Goal: Task Accomplishment & Management: Use online tool/utility

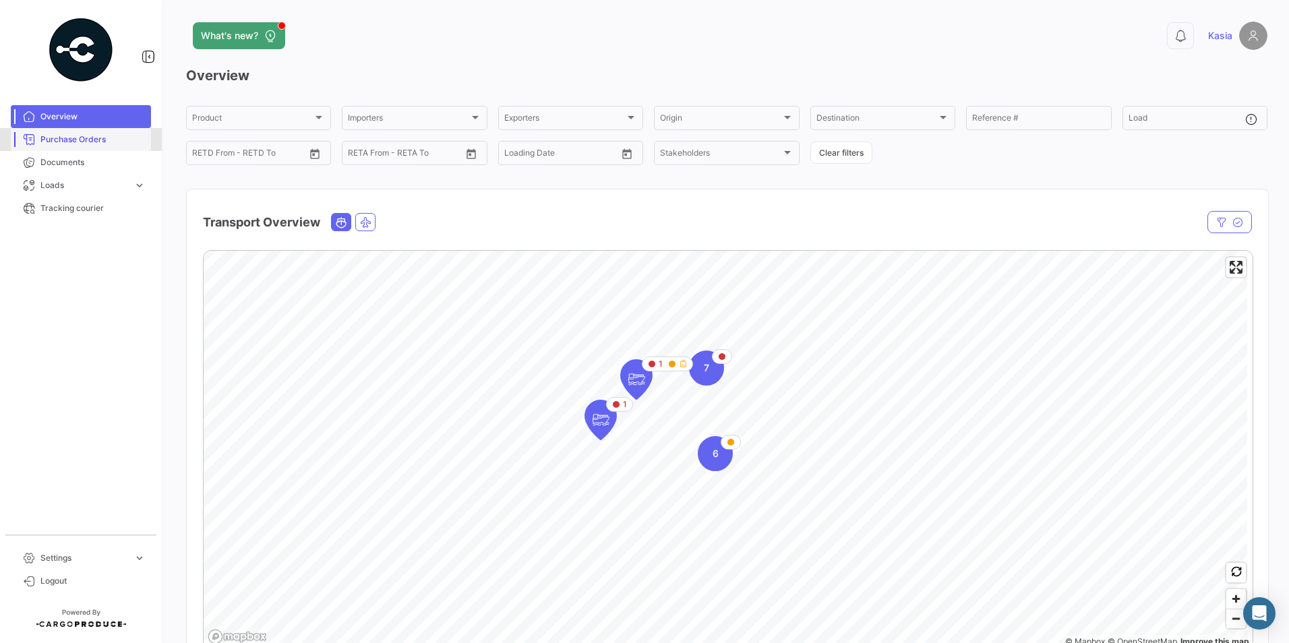
click at [80, 142] on span "Purchase Orders" at bounding box center [92, 139] width 105 height 12
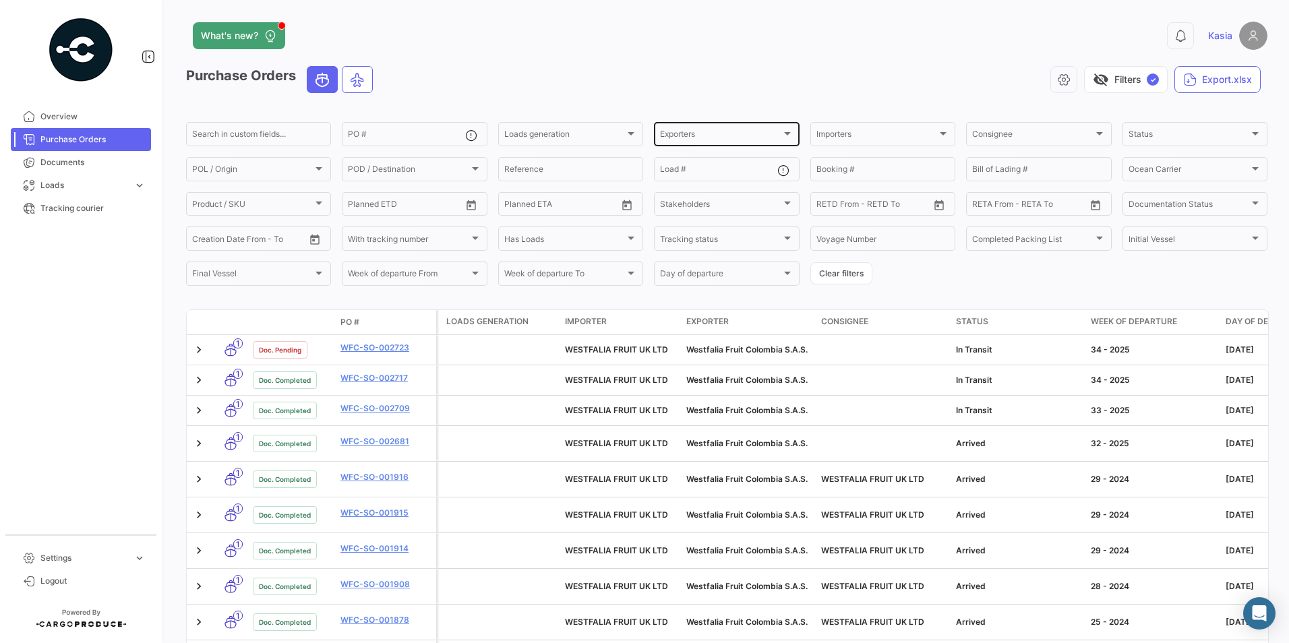
click at [713, 127] on div "Exporters Exporters" at bounding box center [726, 133] width 133 height 26
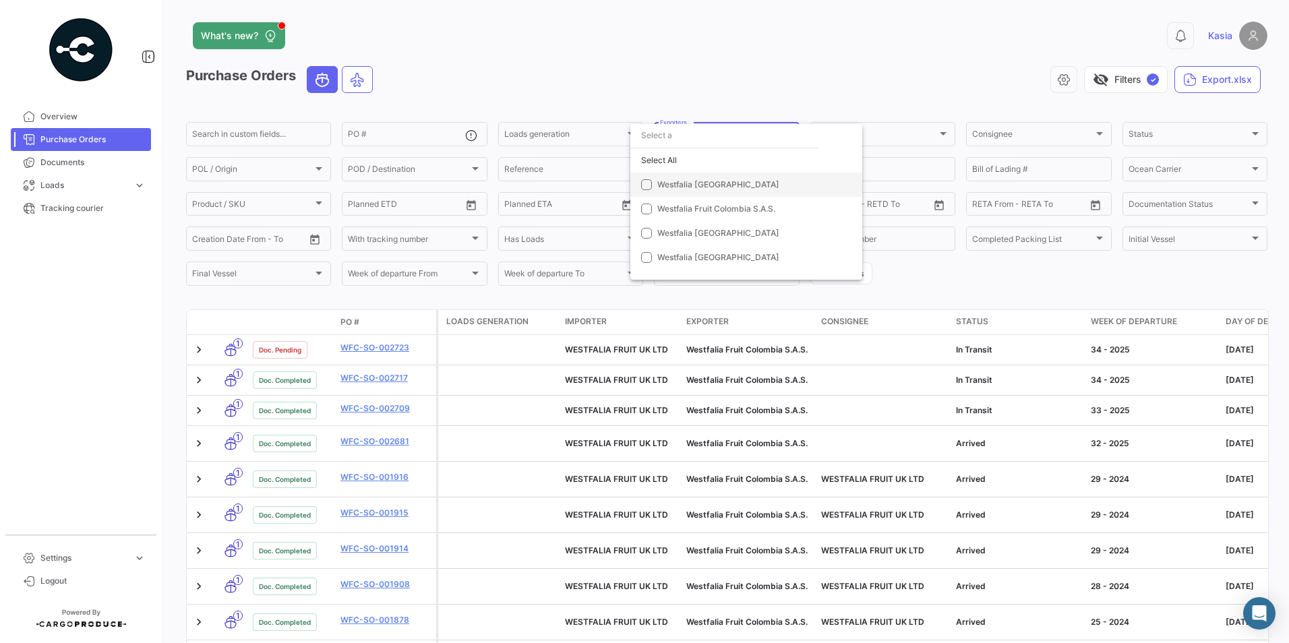
click at [716, 186] on span "Westfalia [GEOGRAPHIC_DATA]" at bounding box center [751, 185] width 189 height 12
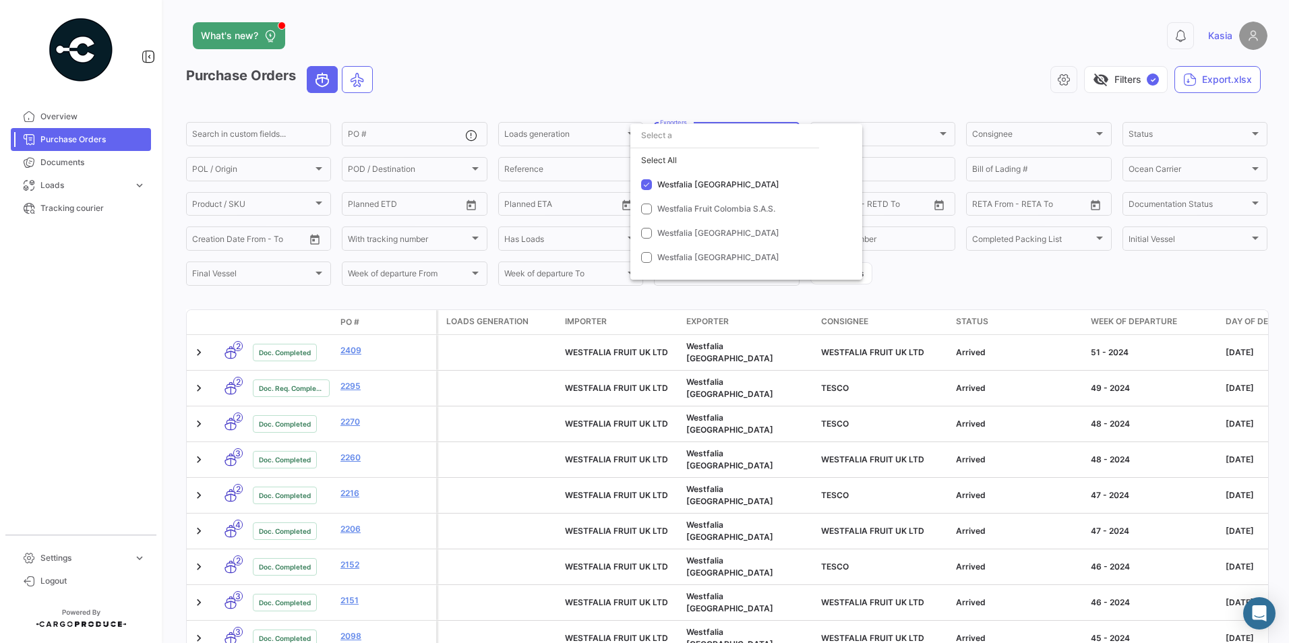
click at [761, 37] on div at bounding box center [644, 321] width 1289 height 643
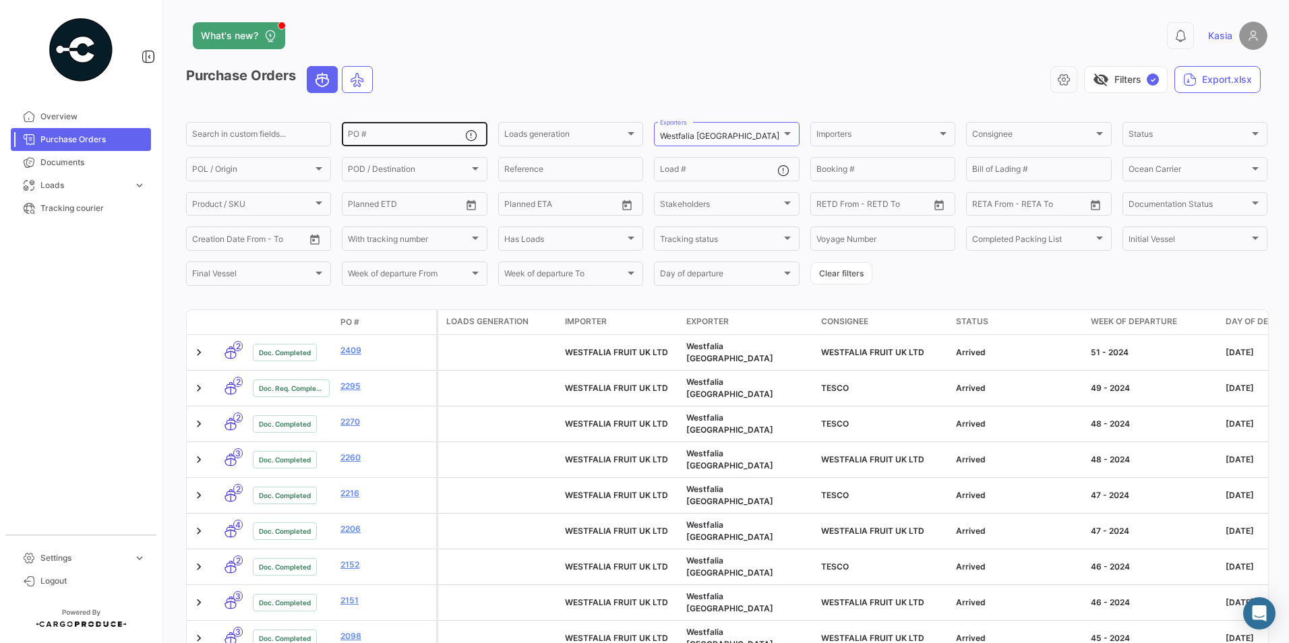
click at [375, 140] on input "PO #" at bounding box center [406, 135] width 117 height 9
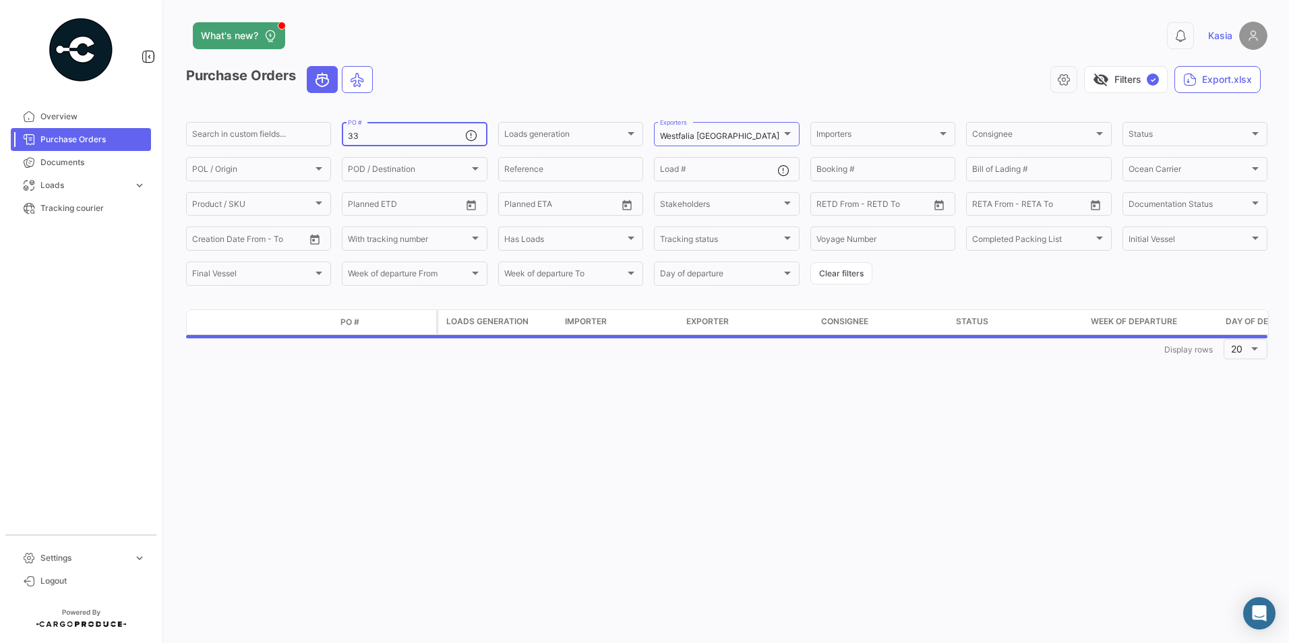
type input "3"
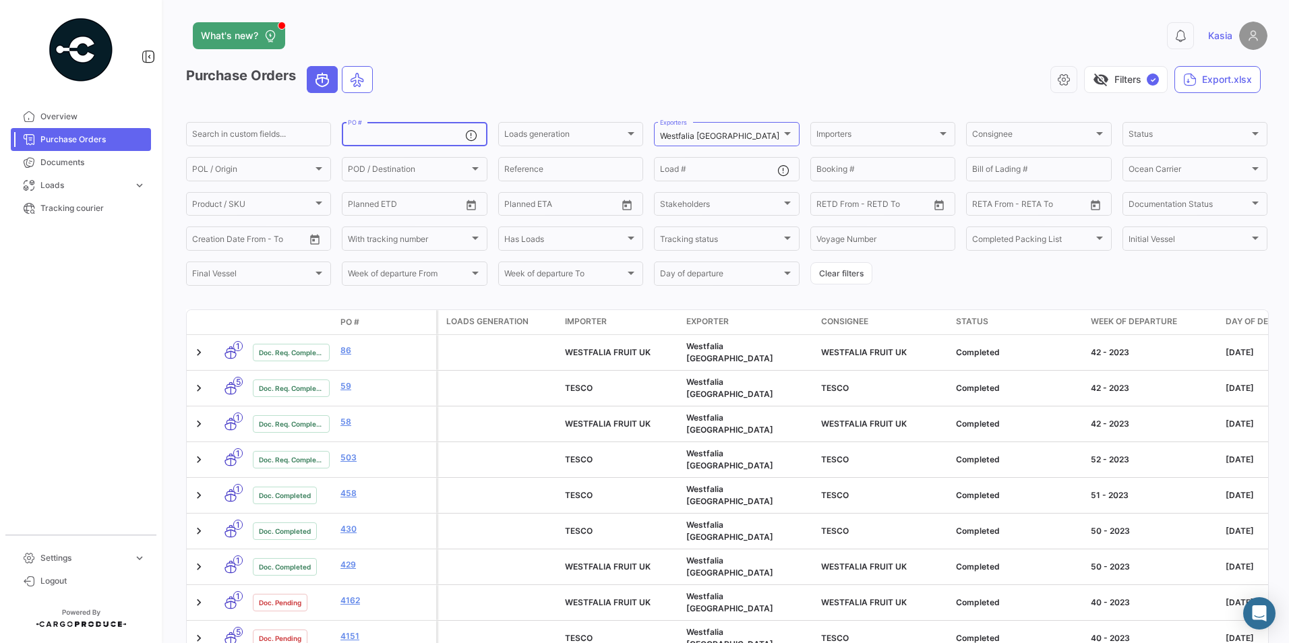
click at [972, 275] on form "Search in custom fields... PO # Loads generation Loads generation Westfalia [GE…" at bounding box center [726, 204] width 1081 height 168
click at [397, 141] on input "PO #" at bounding box center [406, 135] width 117 height 9
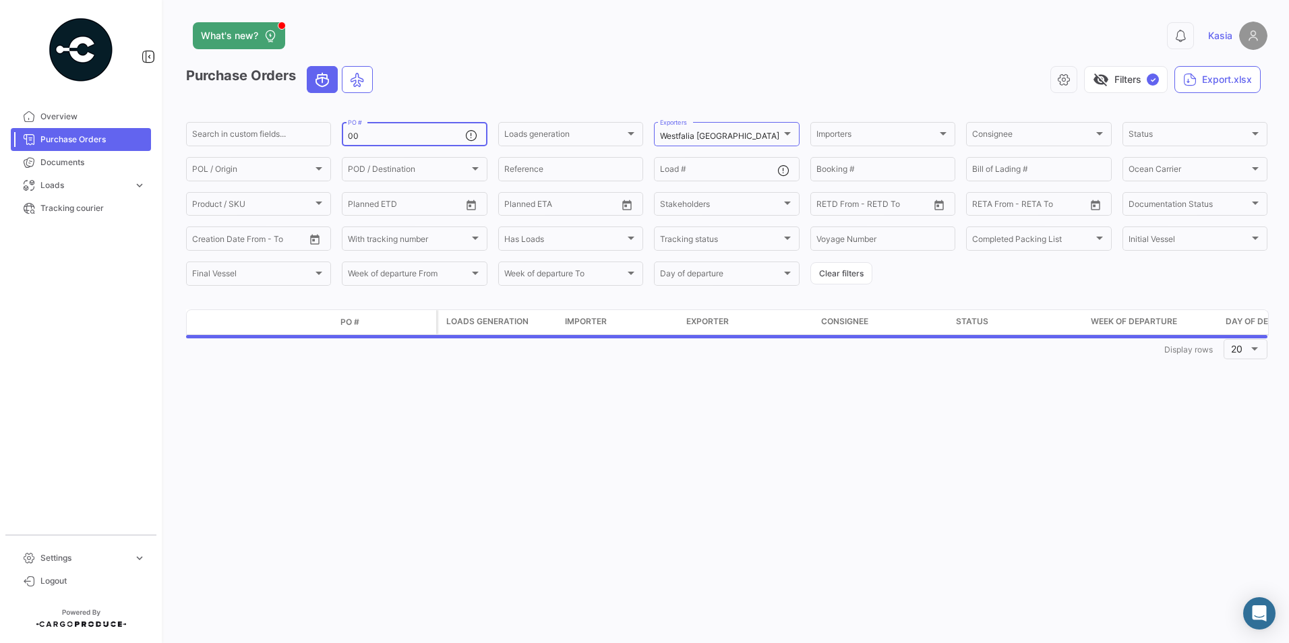
type input "0"
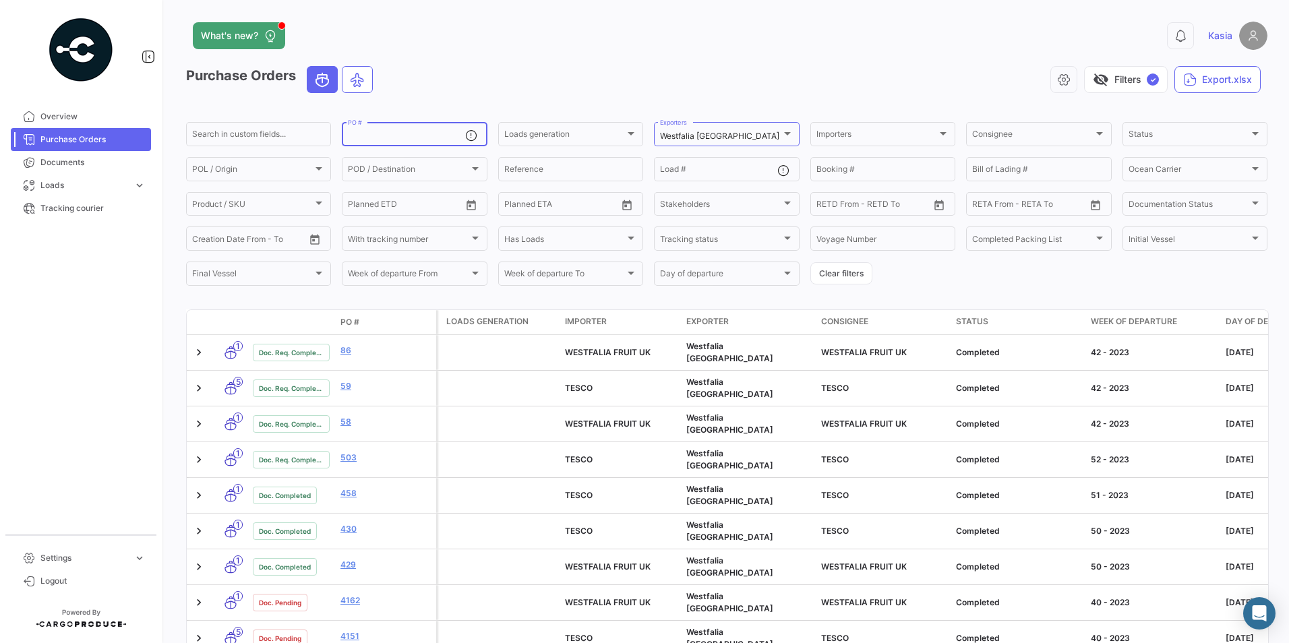
click at [543, 63] on app-header "What's new? 0 Kasia" at bounding box center [726, 44] width 1081 height 44
click at [424, 138] on input "PO #" at bounding box center [406, 135] width 117 height 9
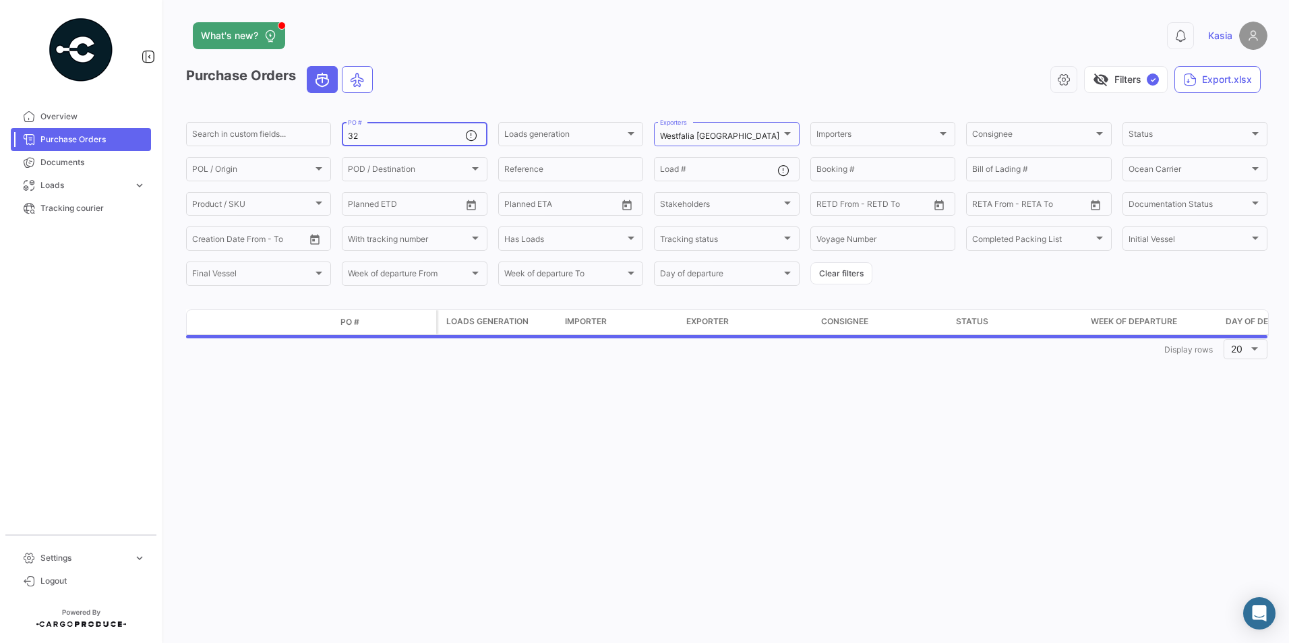
type input "3"
type input "0"
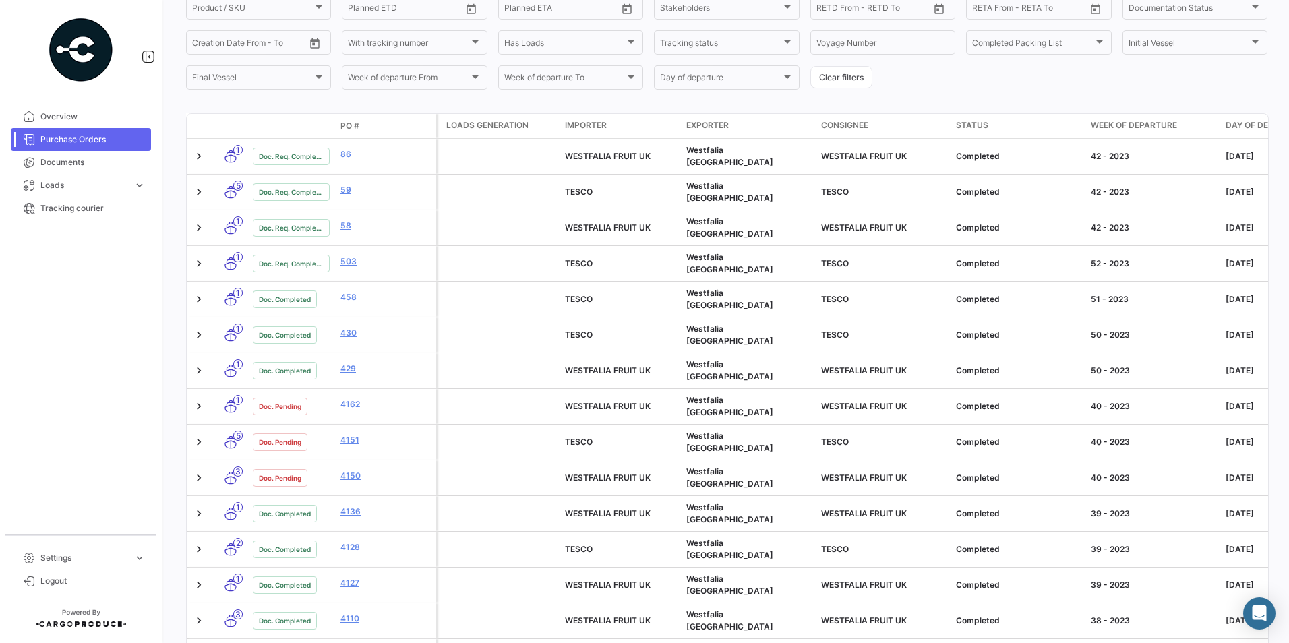
scroll to position [369, 0]
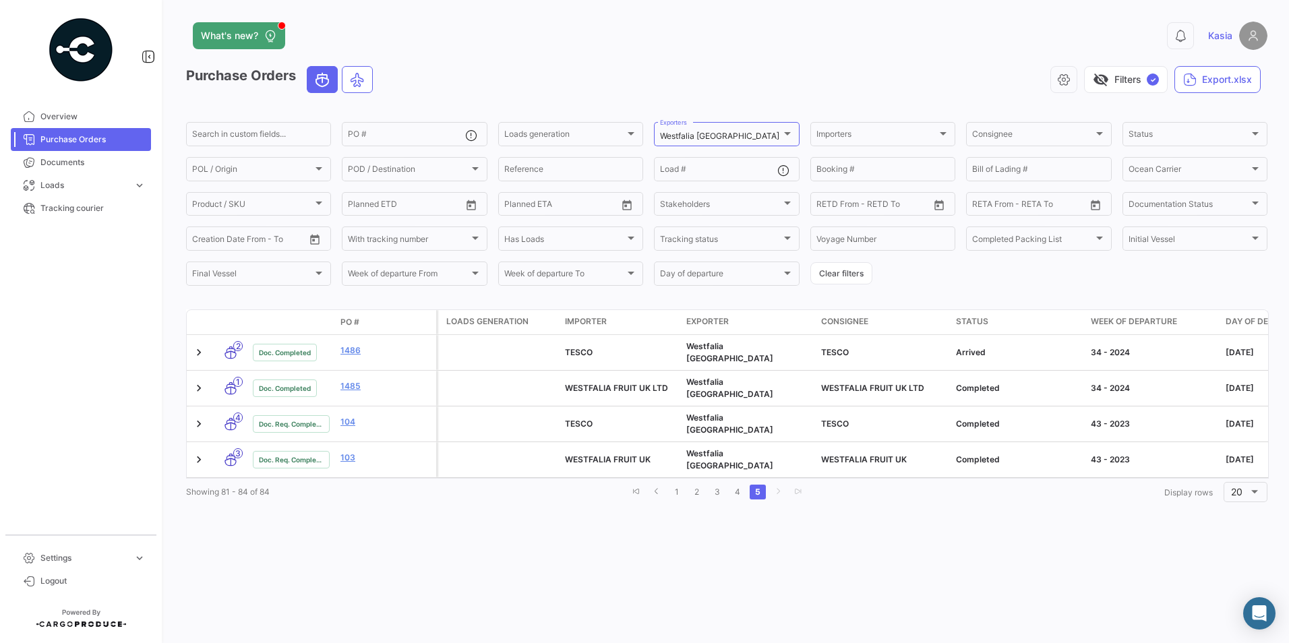
scroll to position [0, 0]
click at [732, 485] on link "4" at bounding box center [737, 492] width 16 height 15
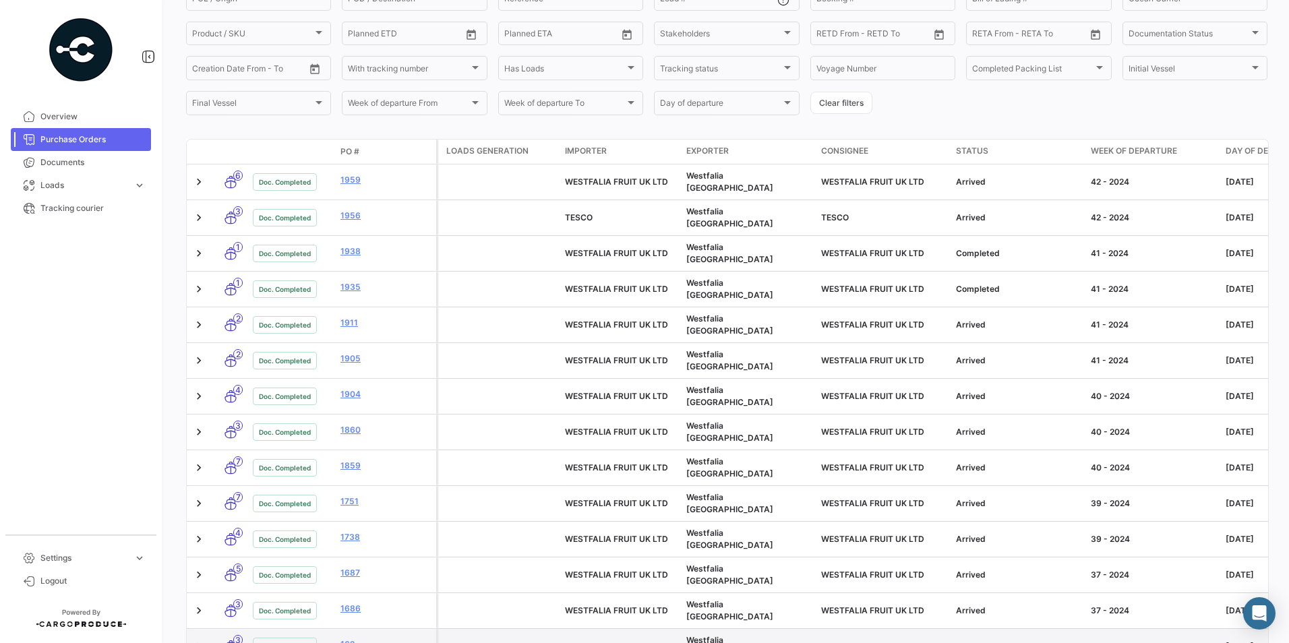
scroll to position [369, 0]
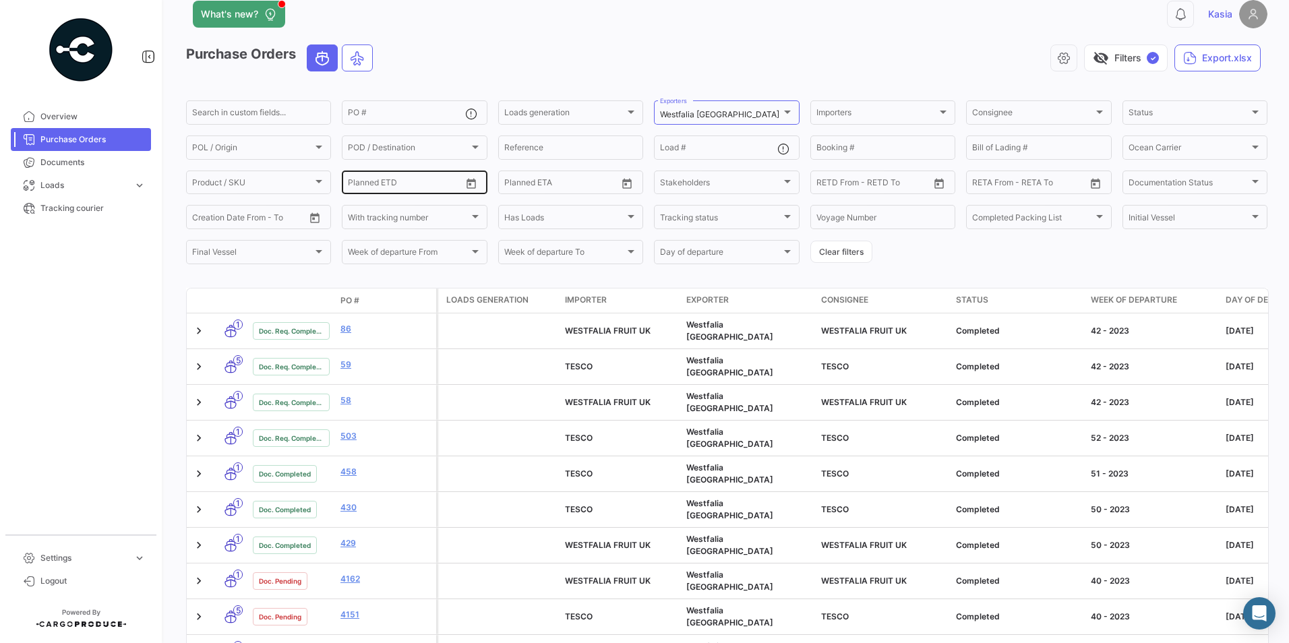
scroll to position [0, 0]
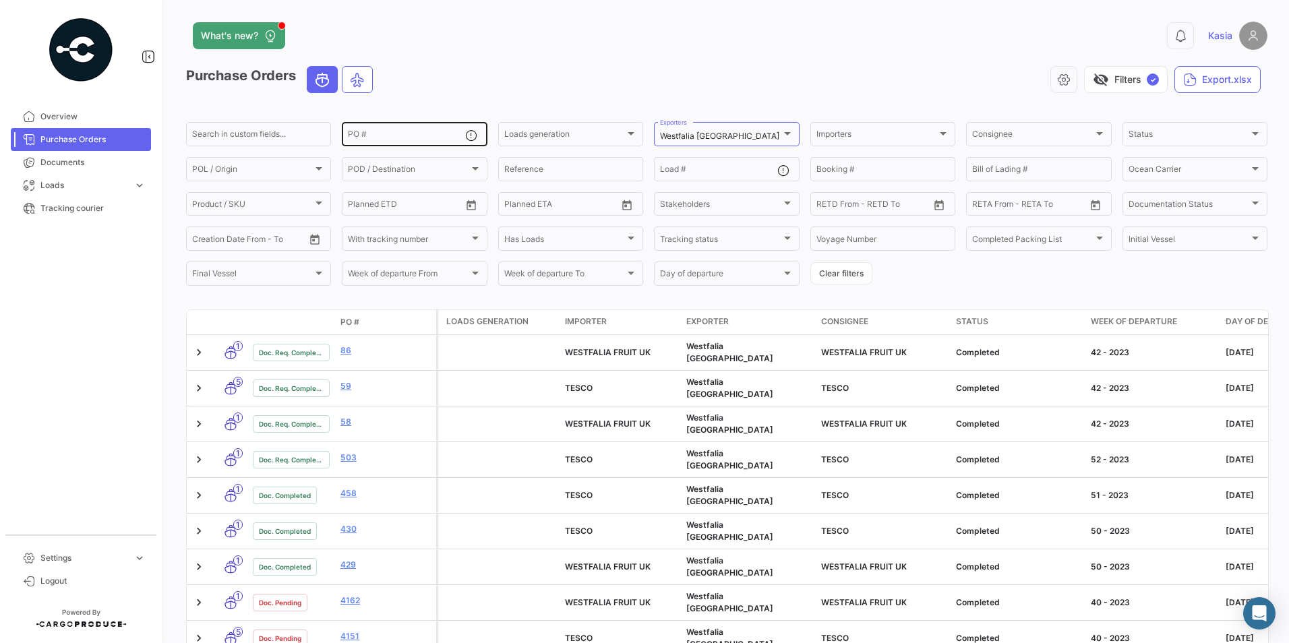
click at [403, 133] on input "PO #" at bounding box center [406, 135] width 117 height 9
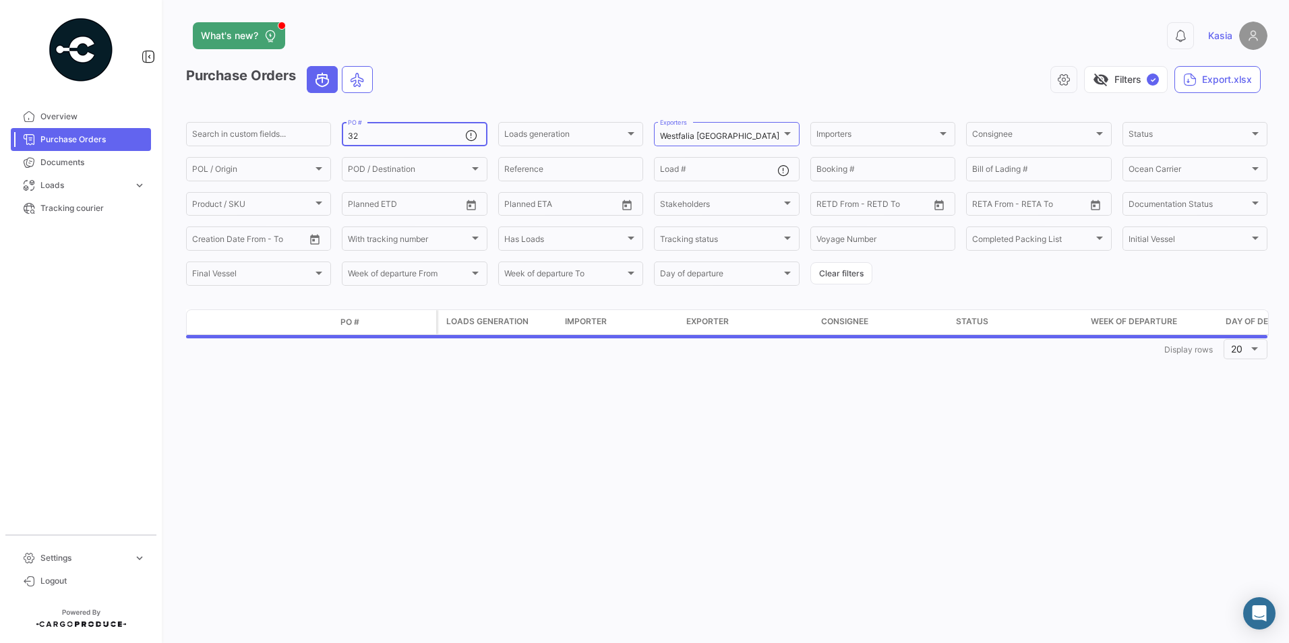
type input "3"
type input "0"
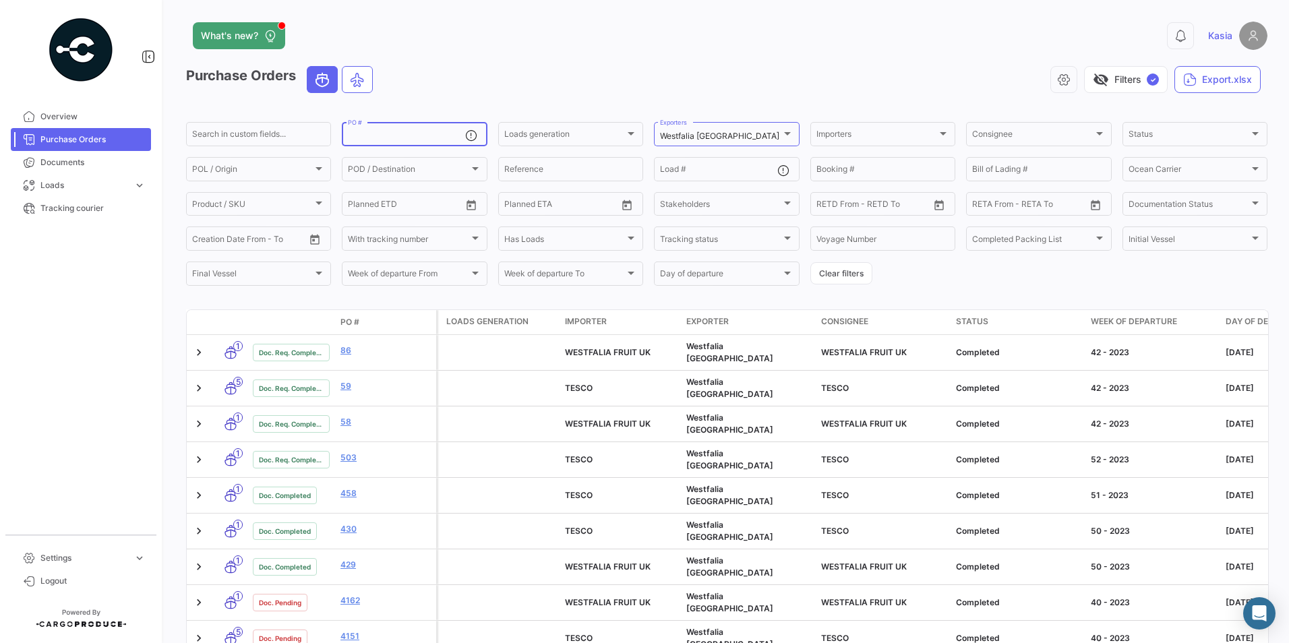
click at [394, 138] on input "PO #" at bounding box center [406, 135] width 117 height 9
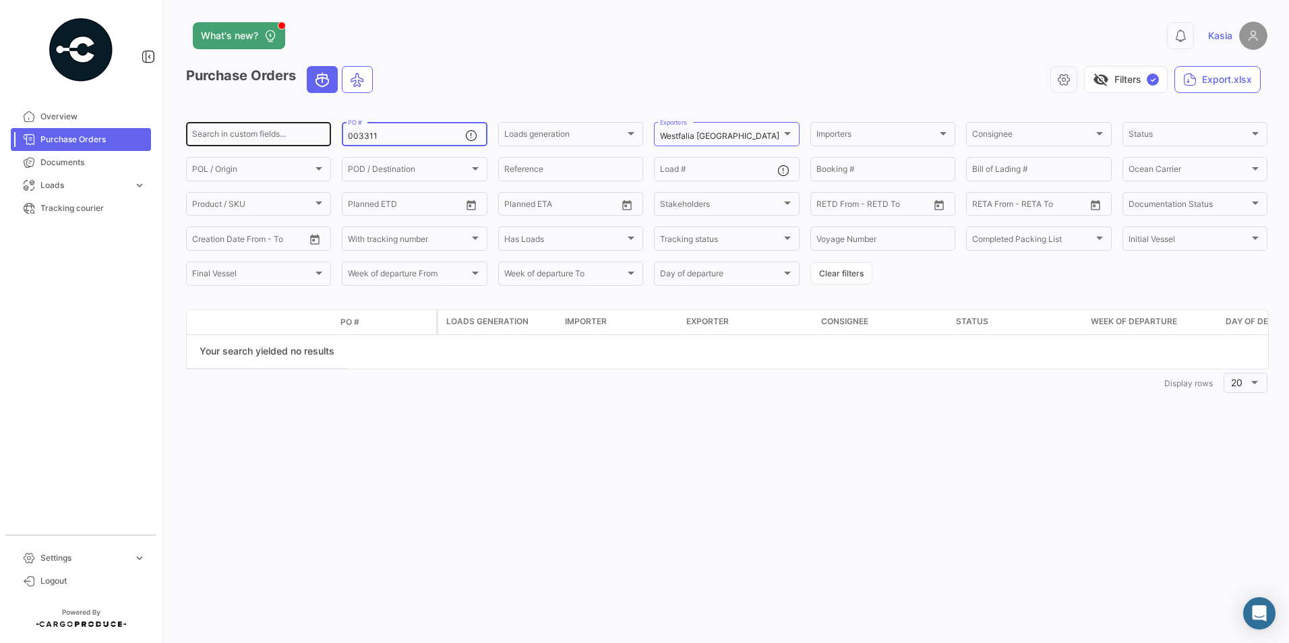
drag, startPoint x: 395, startPoint y: 138, endPoint x: 218, endPoint y: 144, distance: 177.4
click at [0, 0] on div "Search in custom fields... 003311 PO # Loads generation Loads generation Westfa…" at bounding box center [0, 0] width 0 height 0
type input "3311"
drag, startPoint x: 422, startPoint y: 136, endPoint x: 315, endPoint y: 141, distance: 107.3
click at [0, 0] on div "Search in custom fields... 3311 PO # Loads generation Loads generation Westfali…" at bounding box center [0, 0] width 0 height 0
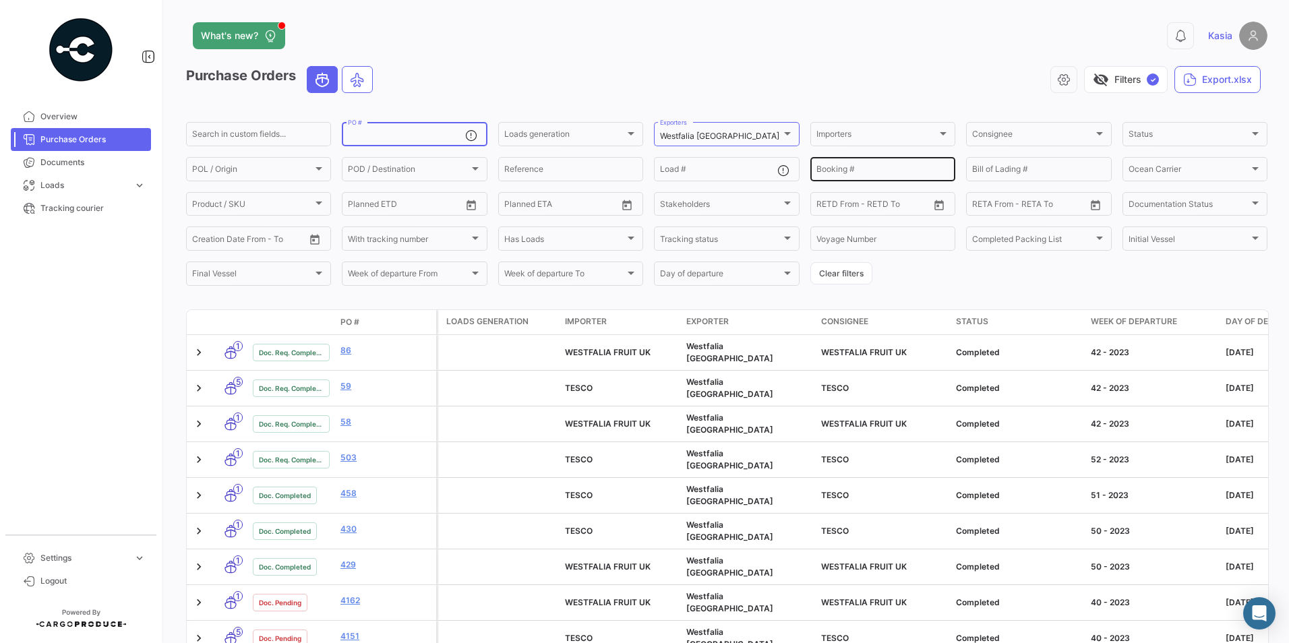
click at [860, 173] on input "Booking #" at bounding box center [882, 171] width 133 height 9
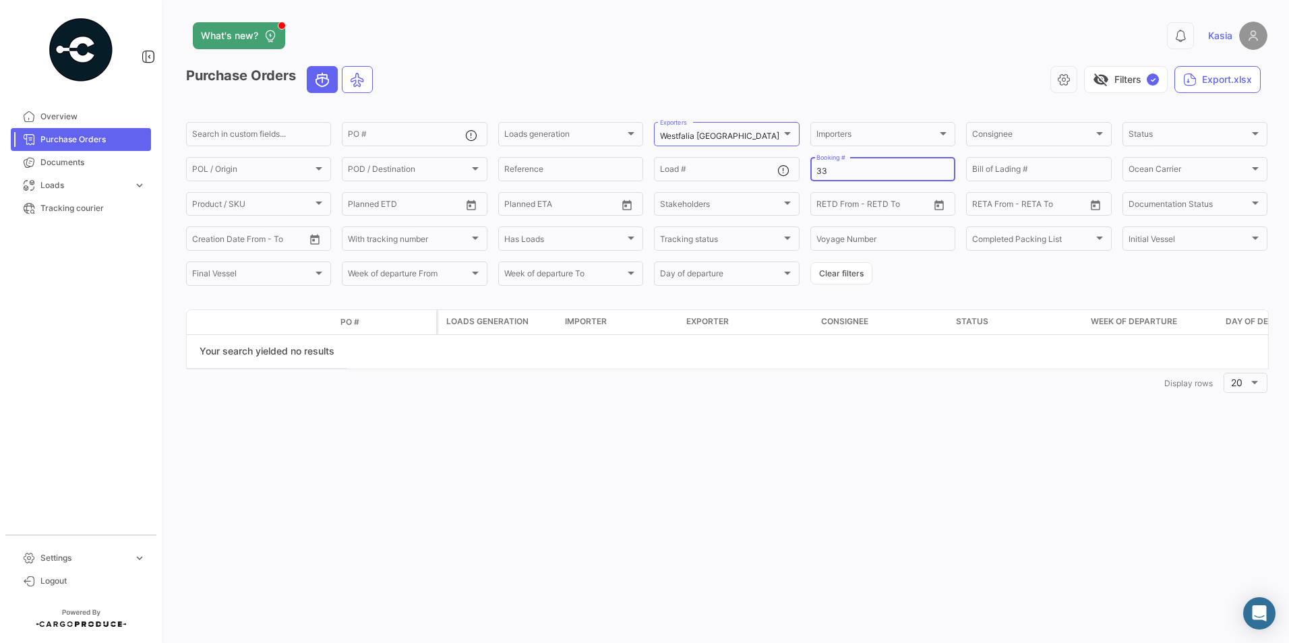
type input "3"
type input "0"
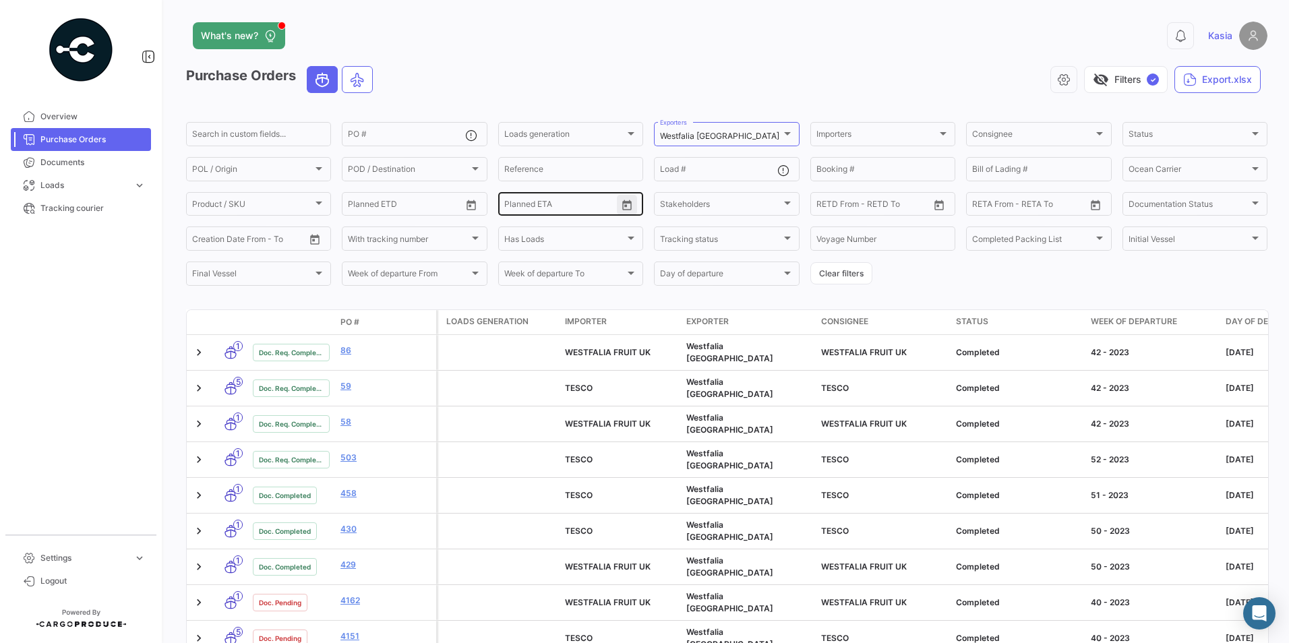
click at [622, 202] on icon "Open calendar" at bounding box center [626, 205] width 9 height 10
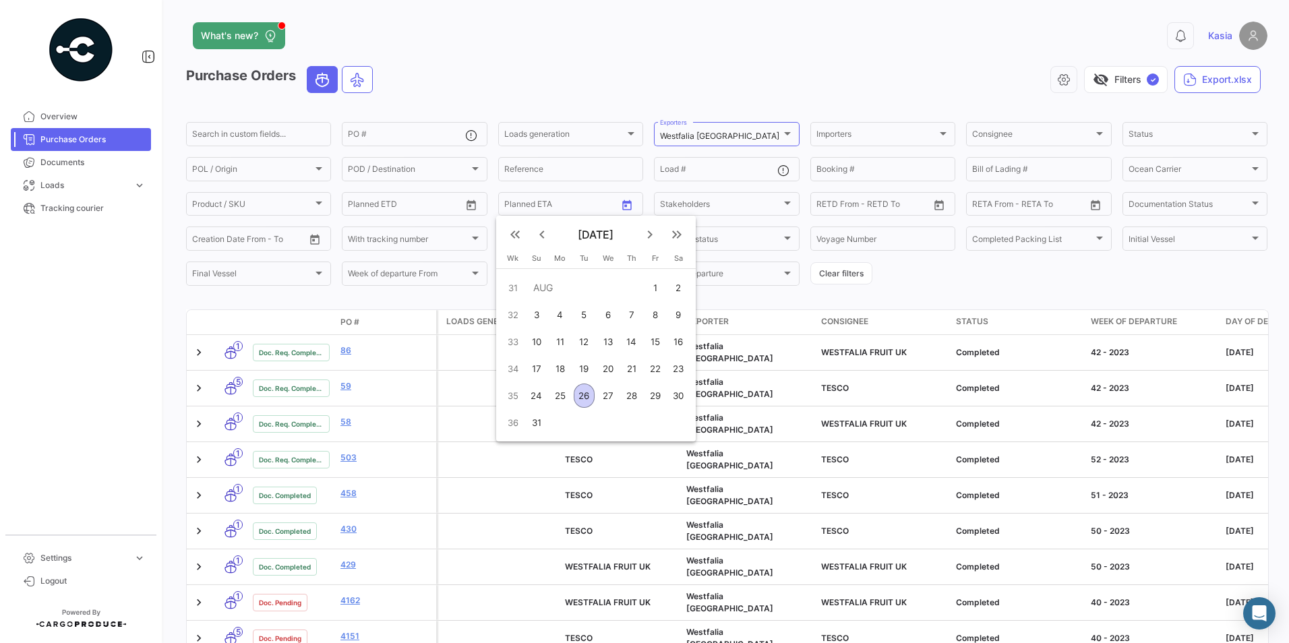
click at [648, 231] on mat-icon "keyboard_arrow_right" at bounding box center [650, 235] width 16 height 16
click at [587, 367] on div "16" at bounding box center [584, 369] width 21 height 24
type input "[DATE]"
click at [937, 282] on div at bounding box center [644, 321] width 1289 height 643
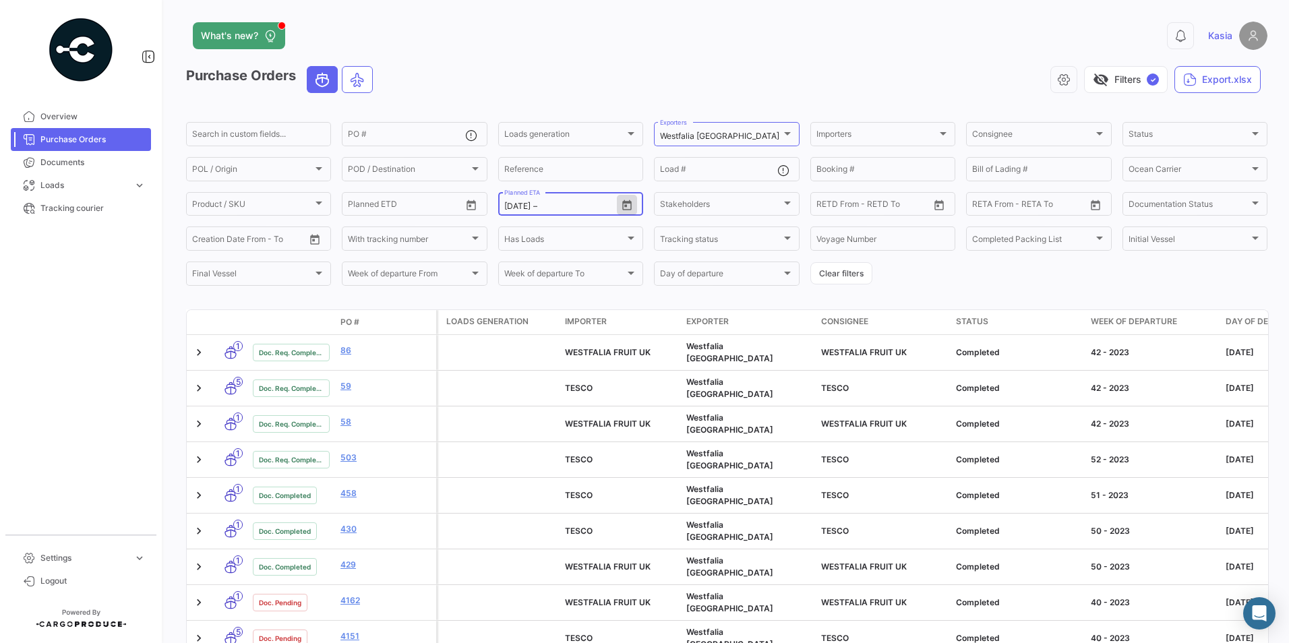
click at [625, 208] on icon "Open calendar" at bounding box center [627, 206] width 12 height 12
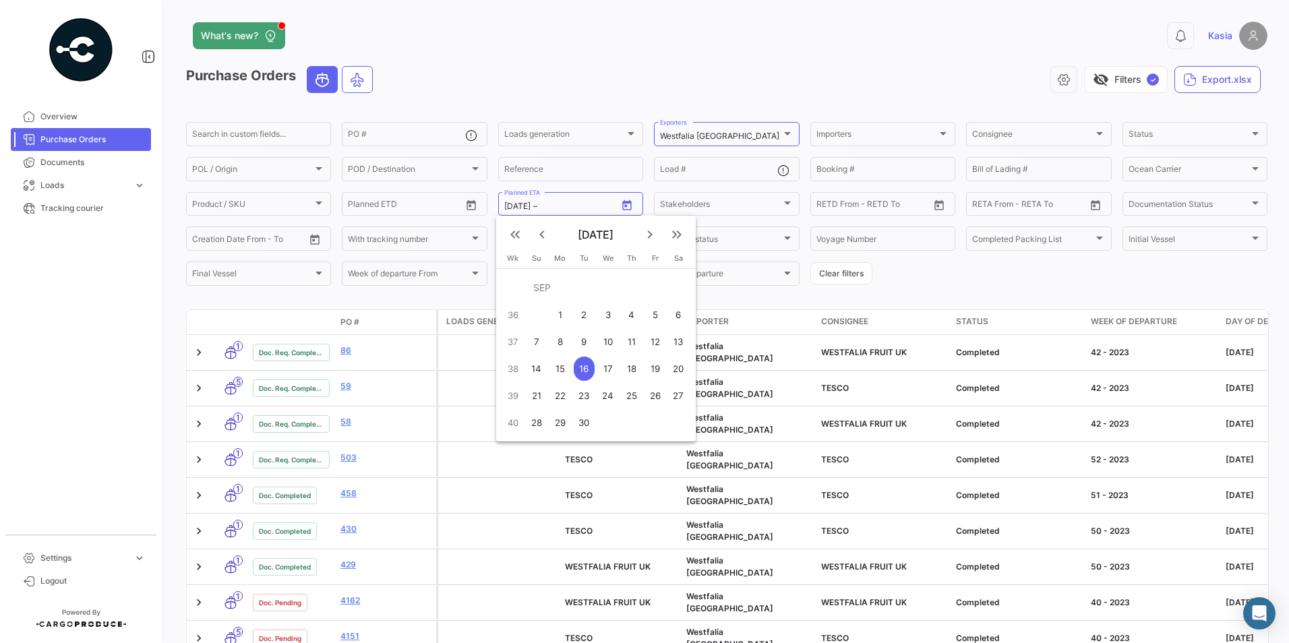
click at [579, 367] on div "16" at bounding box center [584, 369] width 21 height 24
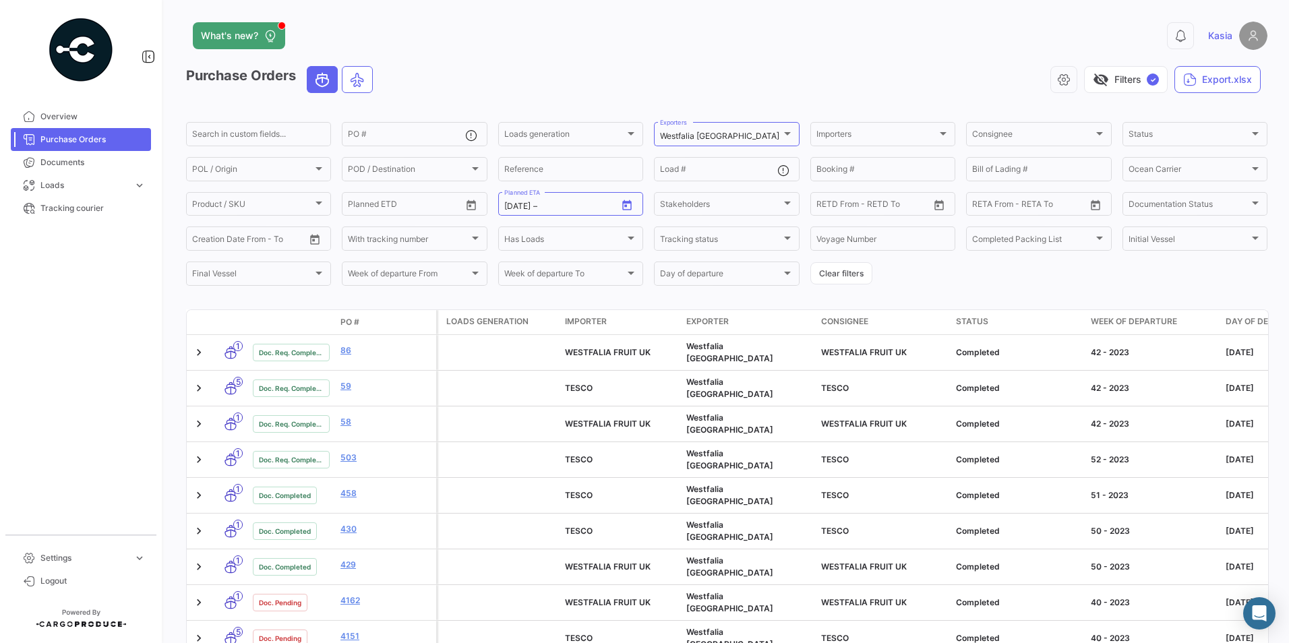
type input "[DATE]"
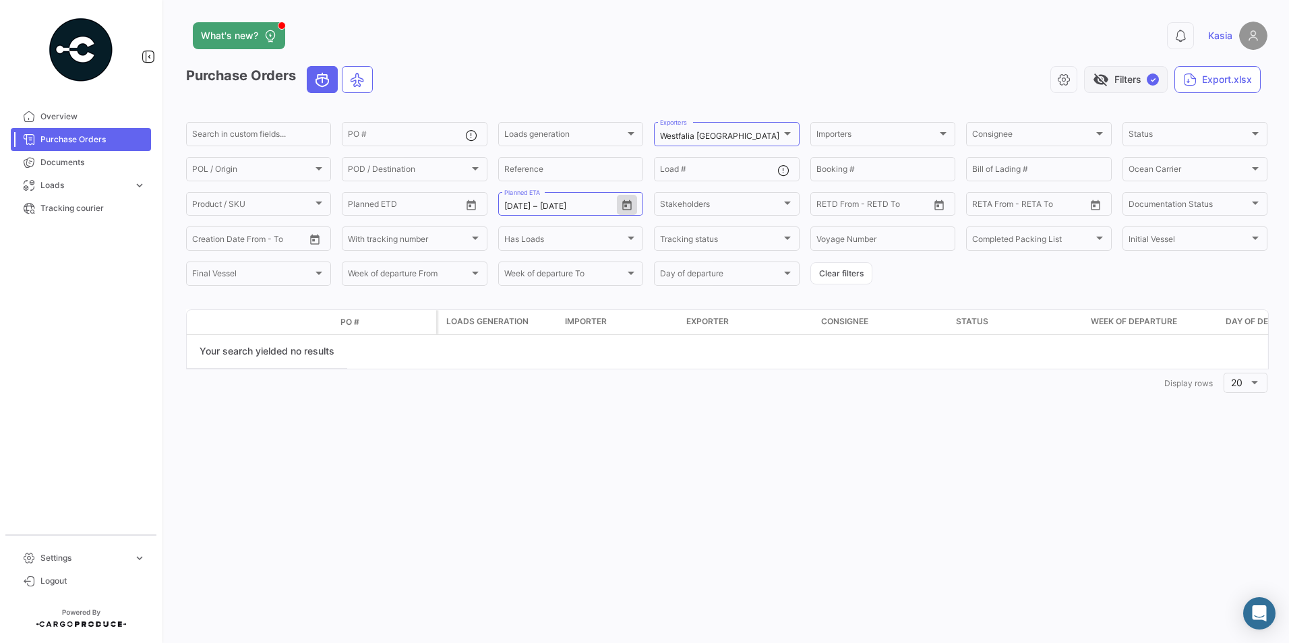
click at [1156, 83] on span "✓" at bounding box center [1153, 79] width 12 height 12
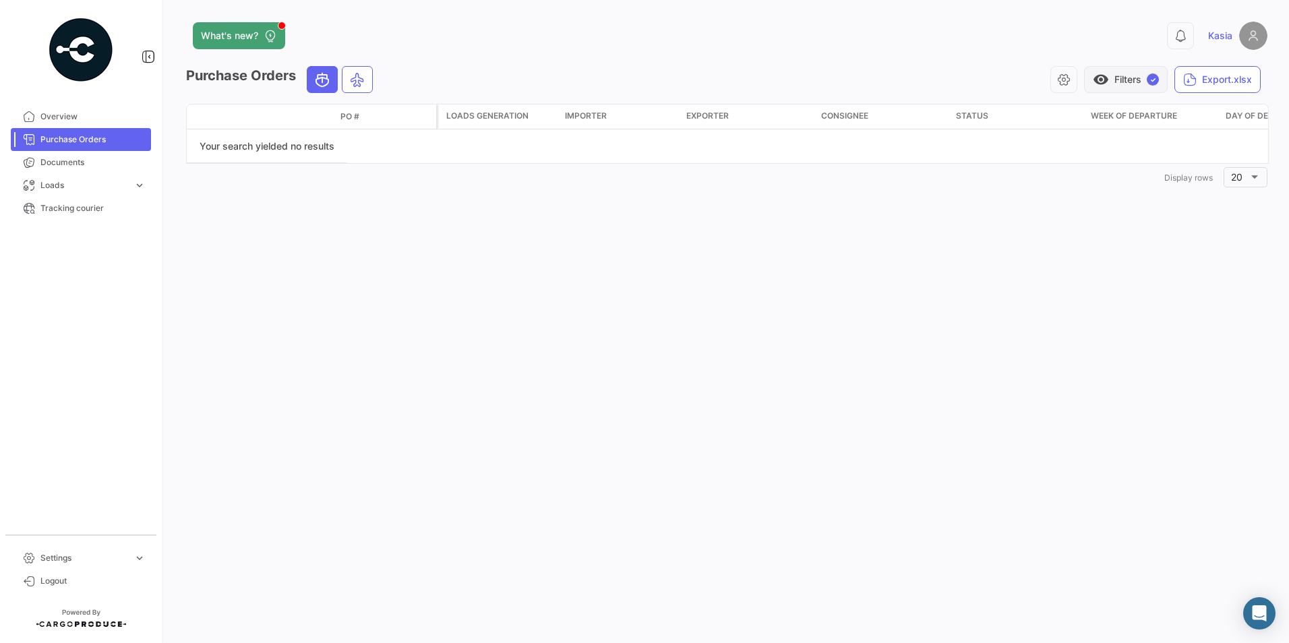
click at [1156, 82] on span "✓" at bounding box center [1153, 79] width 12 height 12
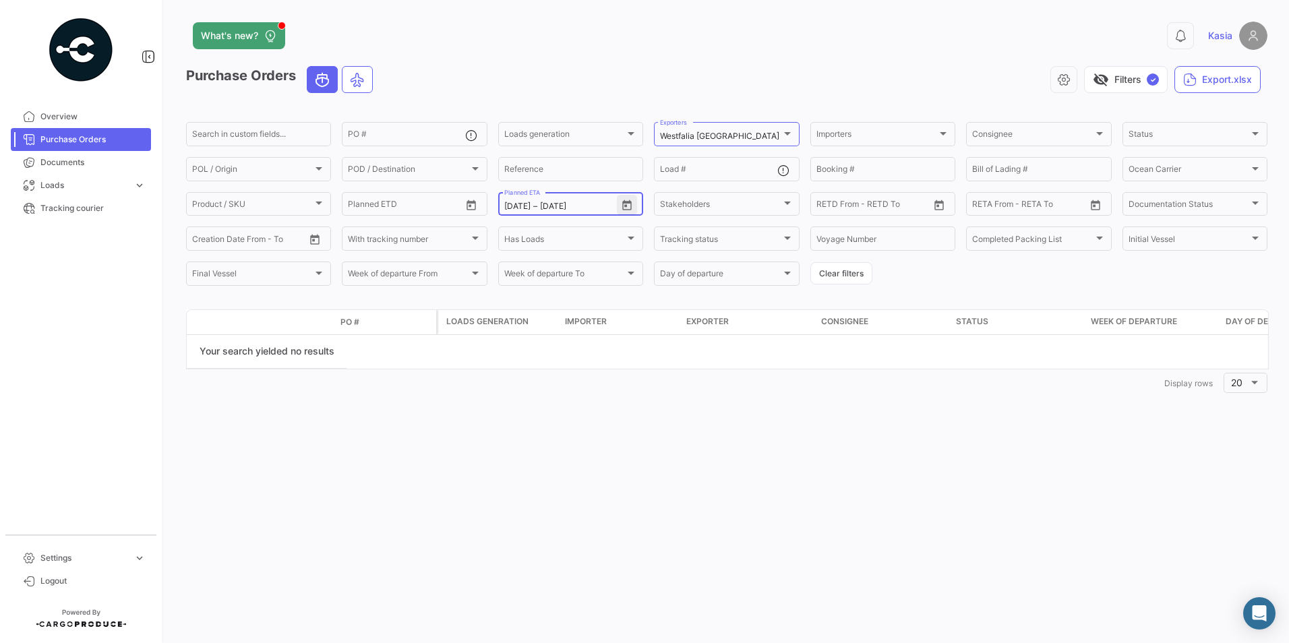
click at [626, 203] on icon "Open calendar" at bounding box center [626, 205] width 9 height 10
click at [816, 433] on div at bounding box center [644, 321] width 1289 height 643
click at [60, 138] on span "Purchase Orders" at bounding box center [92, 139] width 105 height 12
